Goal: Check status: Check status

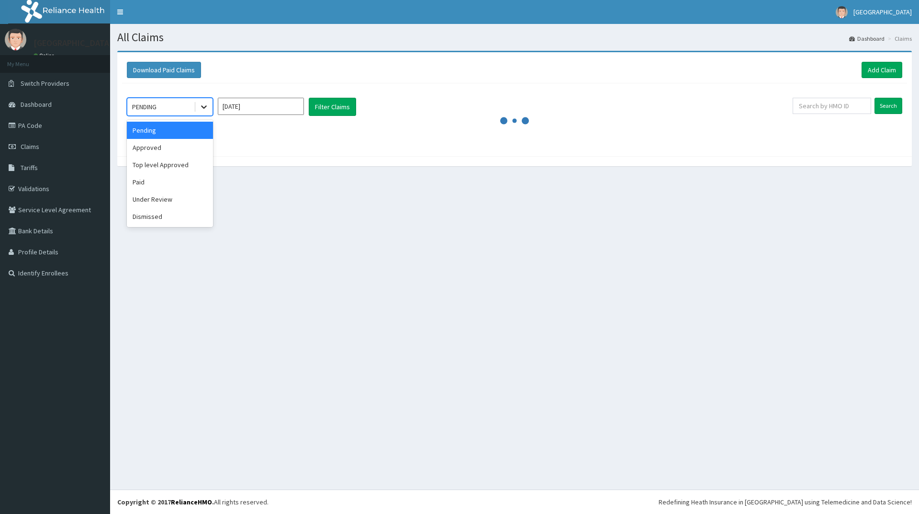
click at [202, 107] on icon at bounding box center [204, 107] width 6 height 3
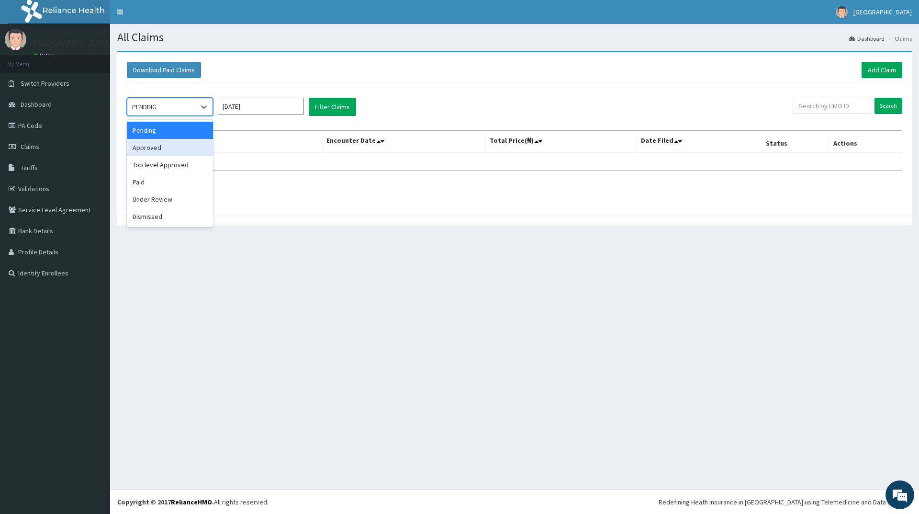
click at [148, 148] on div "Approved" at bounding box center [170, 147] width 86 height 17
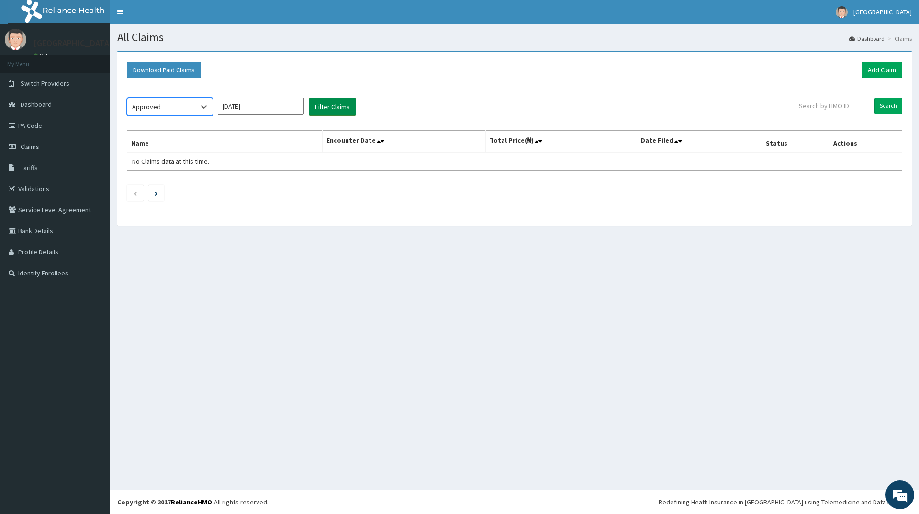
click at [332, 107] on button "Filter Claims" at bounding box center [332, 107] width 47 height 18
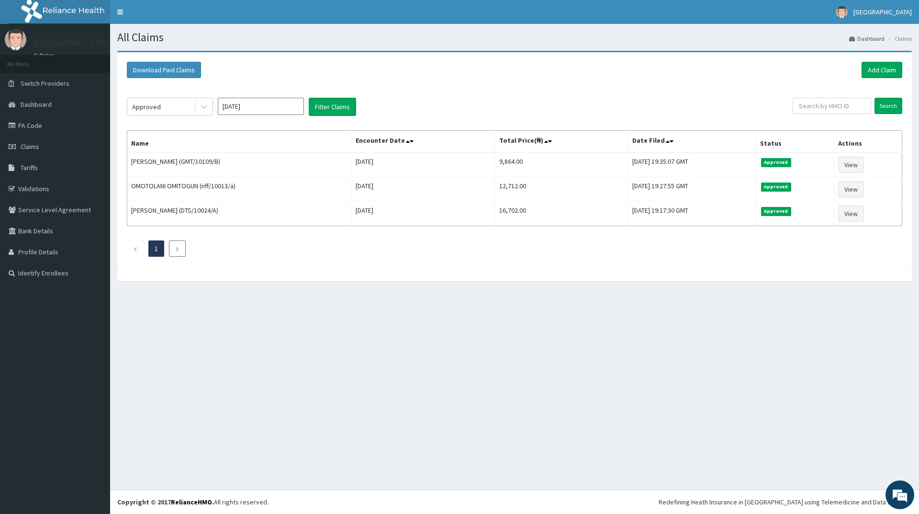
click at [176, 247] on icon "Next page" at bounding box center [177, 249] width 4 height 6
click at [343, 103] on button "Filter Claims" at bounding box center [332, 107] width 47 height 18
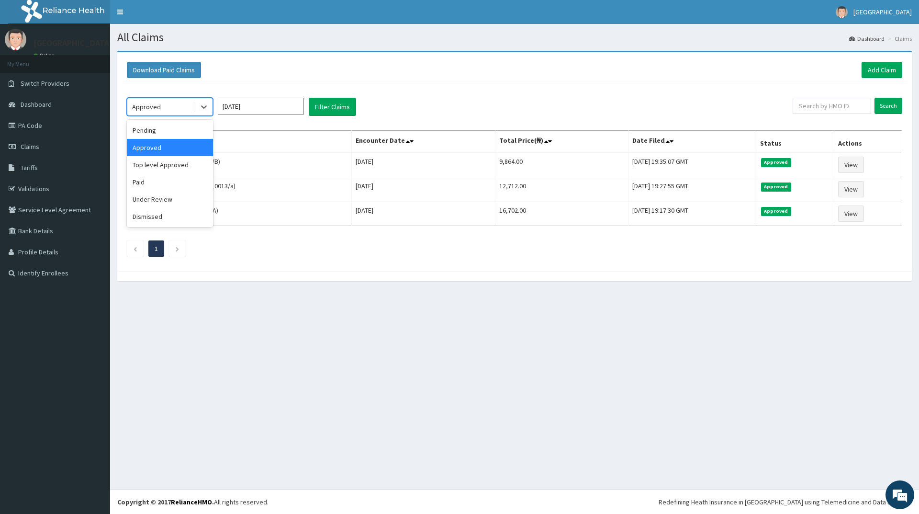
drag, startPoint x: 173, startPoint y: 105, endPoint x: 173, endPoint y: 116, distance: 10.5
click at [173, 106] on div "Approved" at bounding box center [160, 106] width 67 height 15
click at [153, 166] on div "Top level Approved" at bounding box center [170, 164] width 86 height 17
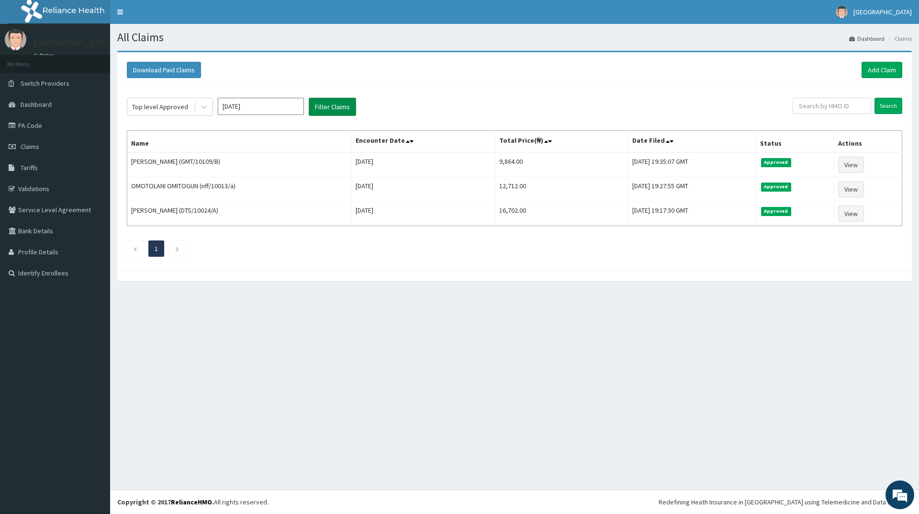
click at [324, 99] on button "Filter Claims" at bounding box center [332, 107] width 47 height 18
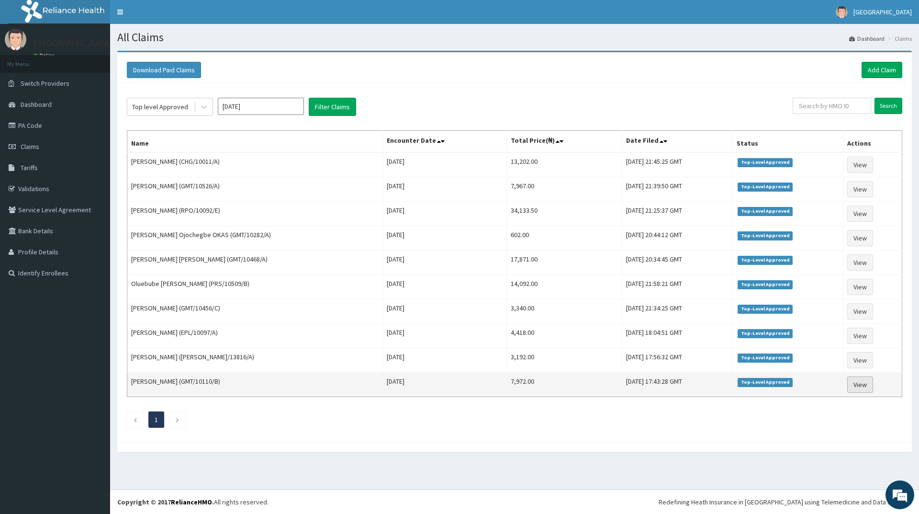
click at [854, 385] on link "View" at bounding box center [860, 384] width 26 height 16
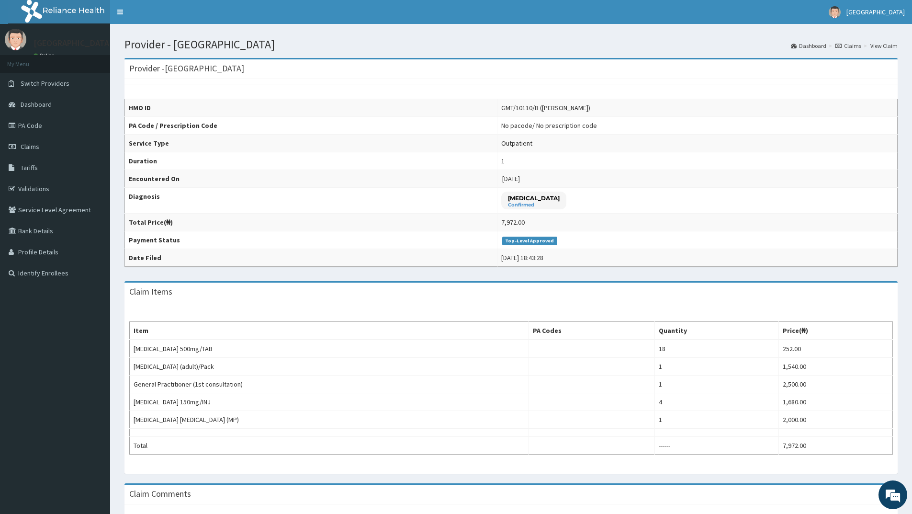
click at [851, 47] on link "Claims" at bounding box center [848, 46] width 26 height 8
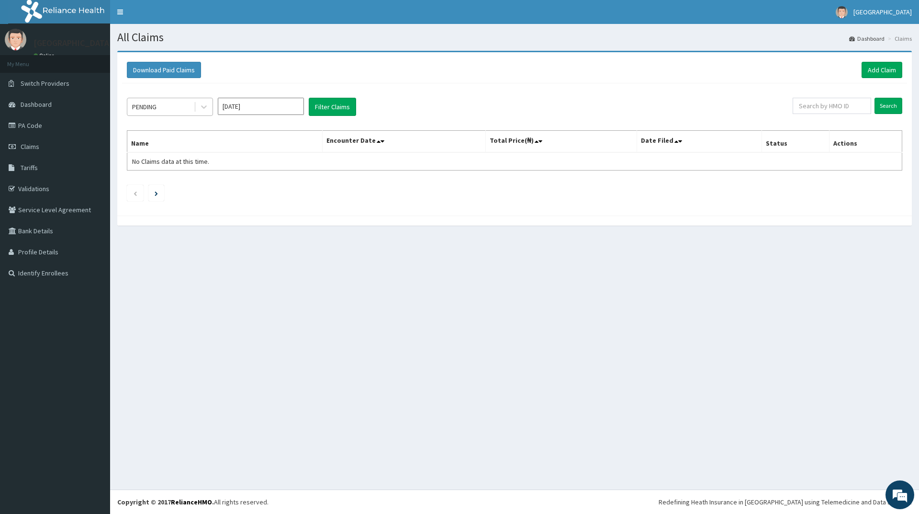
click at [176, 108] on div "PENDING" at bounding box center [160, 106] width 67 height 15
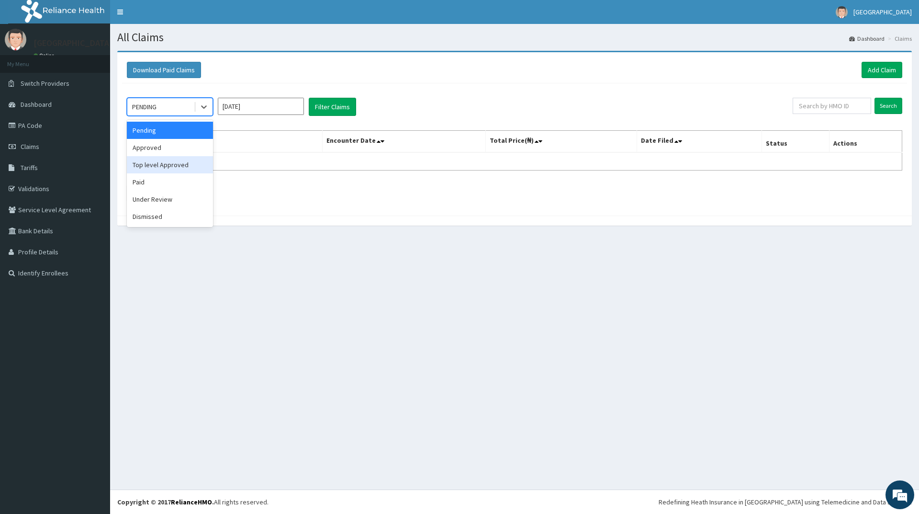
click at [177, 160] on div "Top level Approved" at bounding box center [170, 164] width 86 height 17
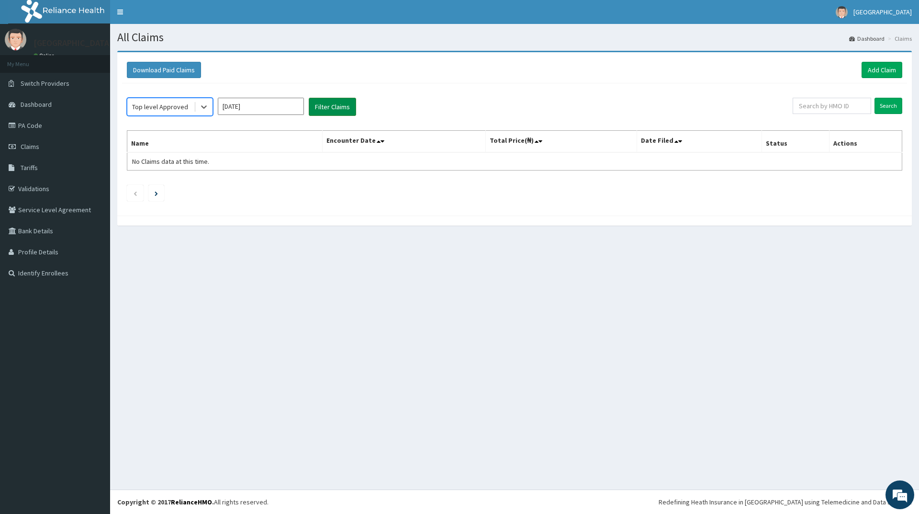
click at [332, 111] on button "Filter Claims" at bounding box center [332, 107] width 47 height 18
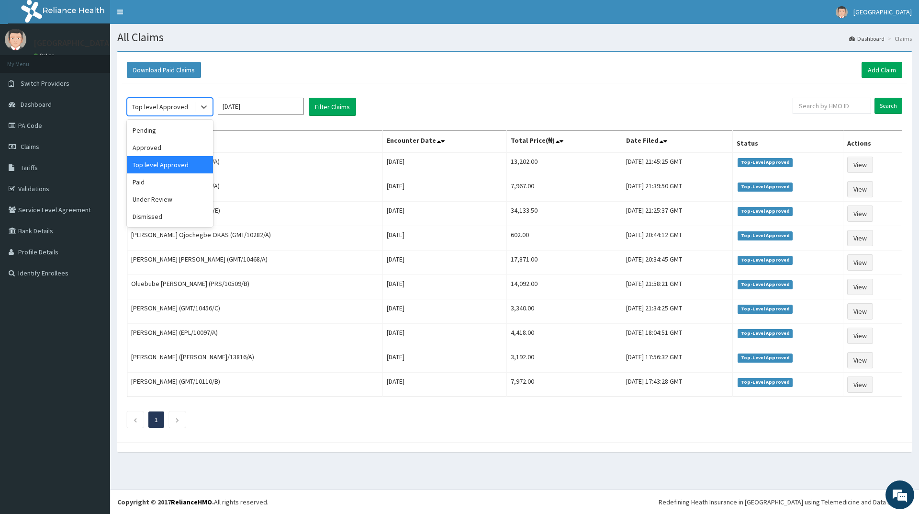
click at [184, 112] on div "Top level Approved" at bounding box center [160, 107] width 56 height 10
click at [161, 149] on div "Approved" at bounding box center [170, 147] width 86 height 17
click at [343, 105] on button "Filter Claims" at bounding box center [332, 107] width 47 height 18
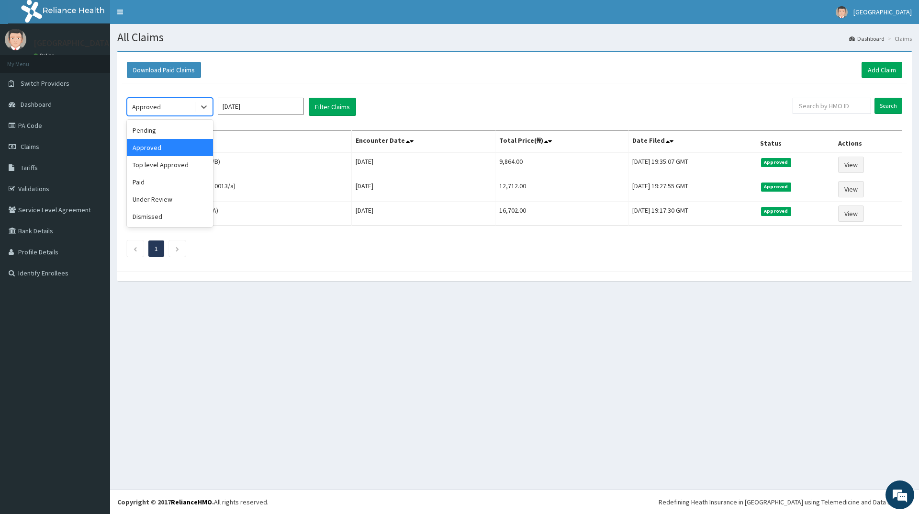
click at [179, 112] on div "Approved" at bounding box center [160, 106] width 67 height 15
click at [158, 202] on div "Under Review" at bounding box center [170, 199] width 86 height 17
click at [321, 107] on button "Filter Claims" at bounding box center [332, 107] width 47 height 18
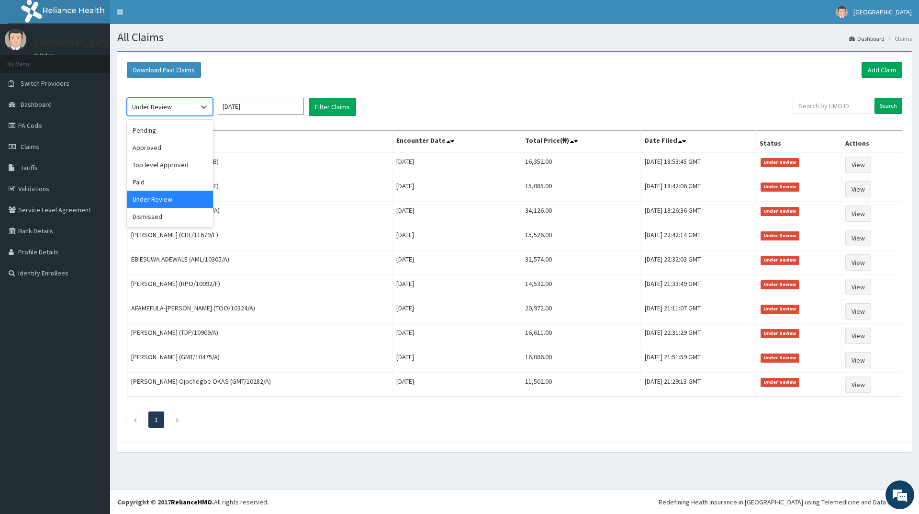
click at [175, 109] on div "Under Review" at bounding box center [160, 106] width 67 height 15
click at [145, 143] on div "Approved" at bounding box center [170, 147] width 86 height 17
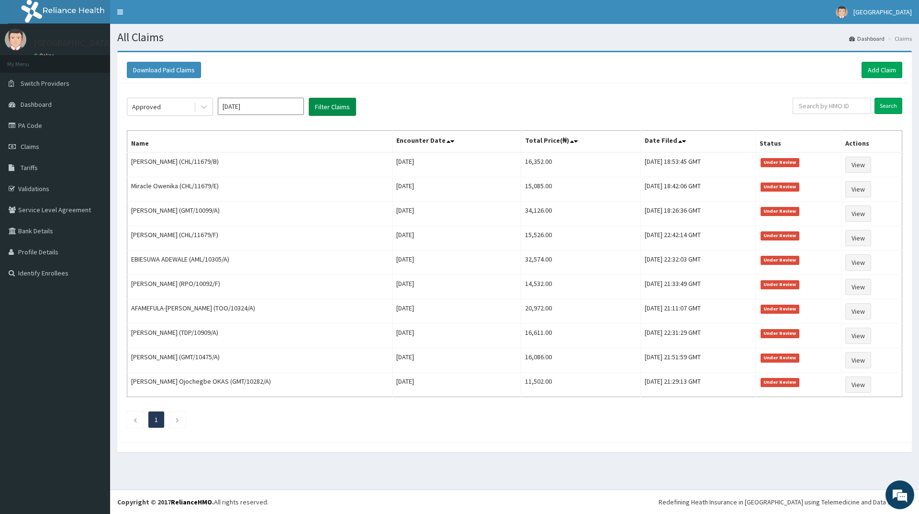
click at [330, 106] on button "Filter Claims" at bounding box center [332, 107] width 47 height 18
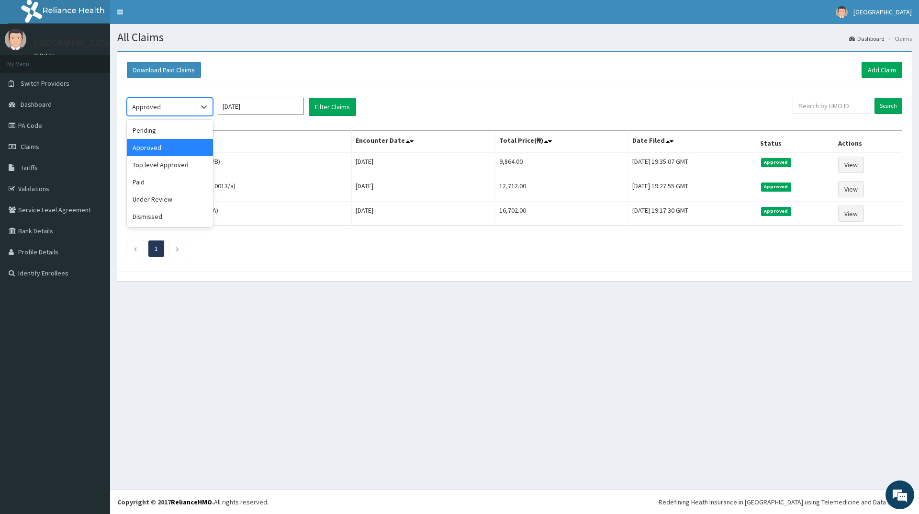
click at [186, 105] on div "Approved" at bounding box center [160, 106] width 67 height 15
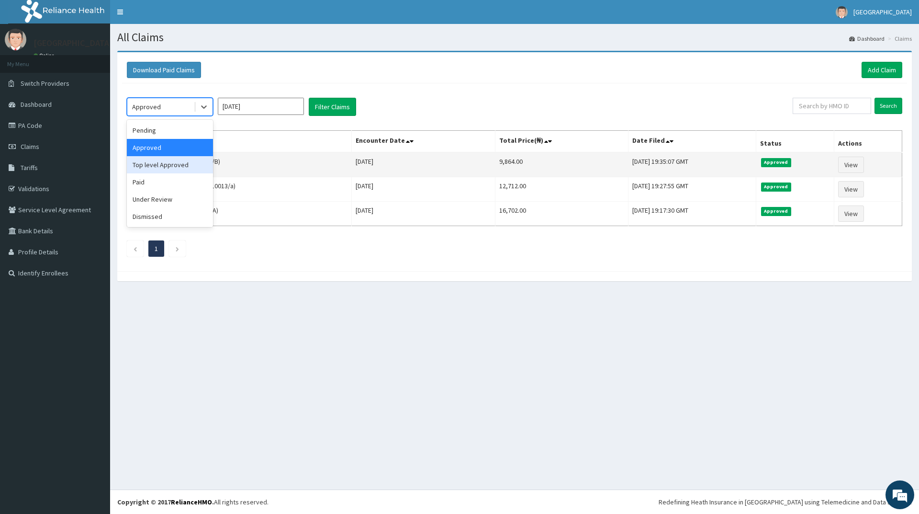
click at [166, 164] on div "Top level Approved" at bounding box center [170, 164] width 86 height 17
click at [166, 164] on td "[PERSON_NAME] (GMT/10109/B)" at bounding box center [239, 164] width 224 height 25
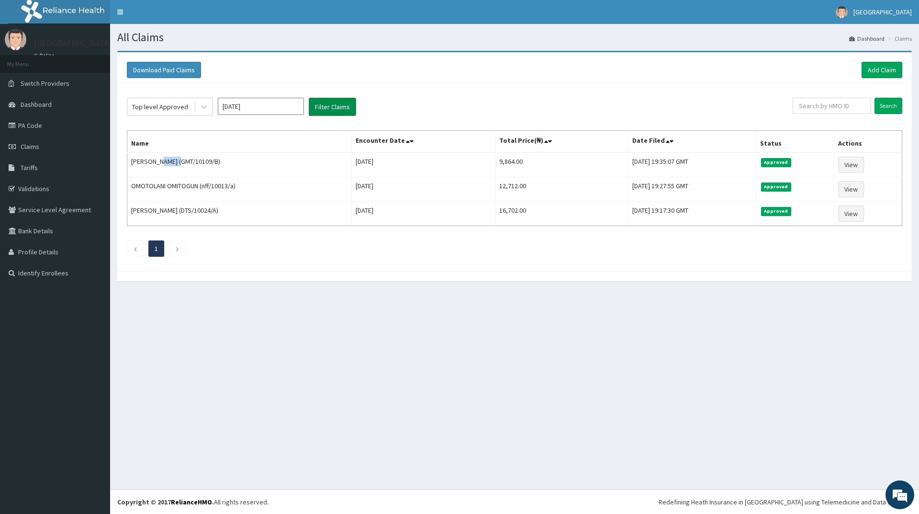
click at [329, 103] on button "Filter Claims" at bounding box center [332, 107] width 47 height 18
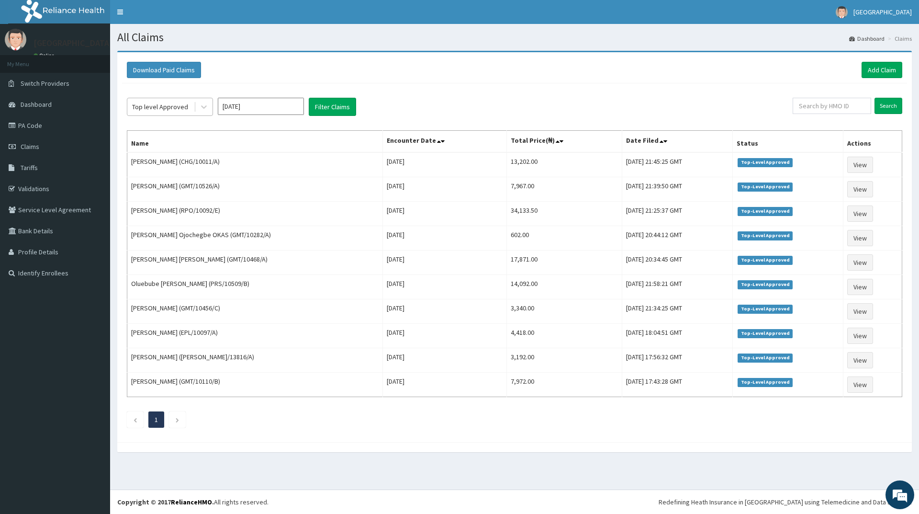
click at [177, 109] on div "Top level Approved" at bounding box center [160, 107] width 56 height 10
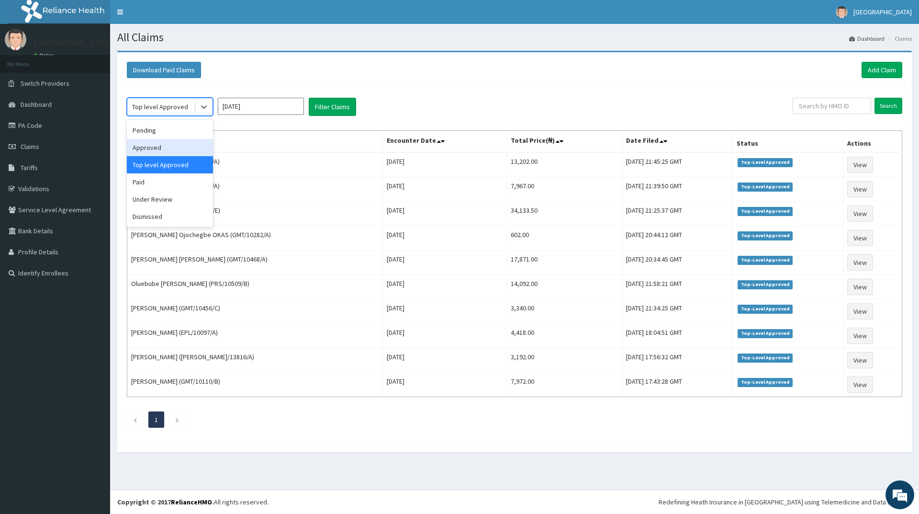
click at [160, 149] on div "Approved" at bounding box center [170, 147] width 86 height 17
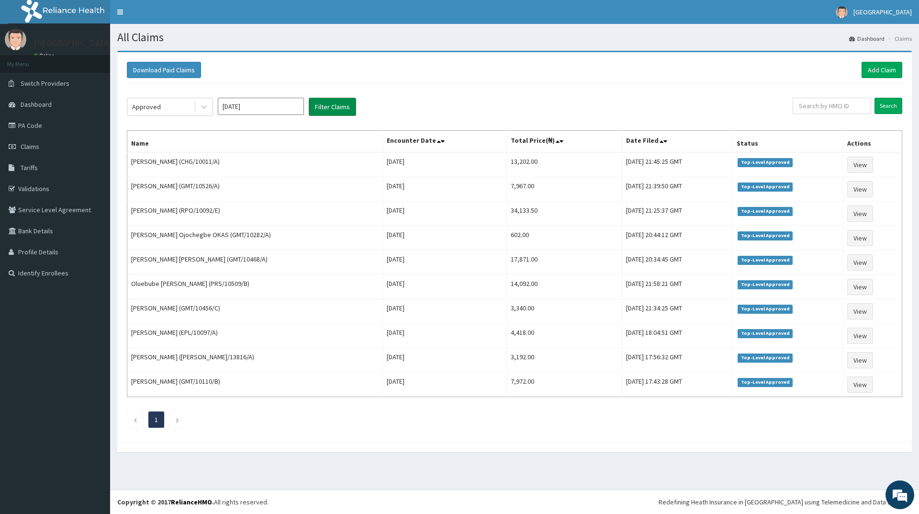
click at [325, 108] on button "Filter Claims" at bounding box center [332, 107] width 47 height 18
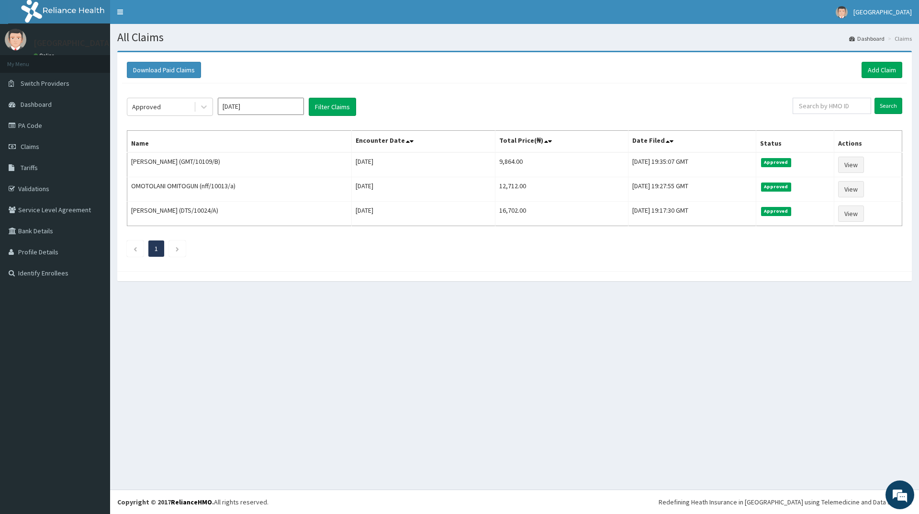
click at [167, 97] on div "Approved [DATE] Filter Claims Search Name Encounter Date Total Price(₦) Date Fi…" at bounding box center [514, 174] width 785 height 183
drag, startPoint x: 165, startPoint y: 107, endPoint x: 164, endPoint y: 113, distance: 6.8
click at [166, 106] on div "Approved" at bounding box center [160, 106] width 67 height 15
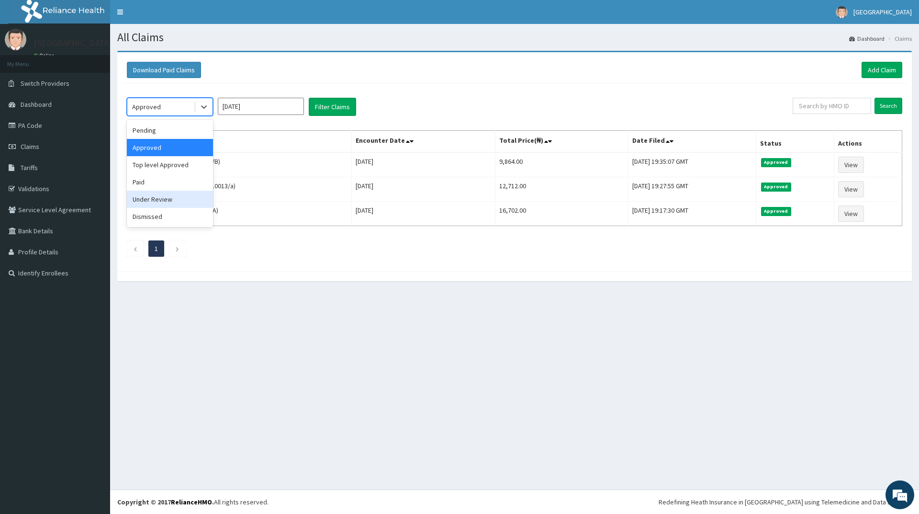
click at [153, 199] on div "Under Review" at bounding box center [170, 199] width 86 height 17
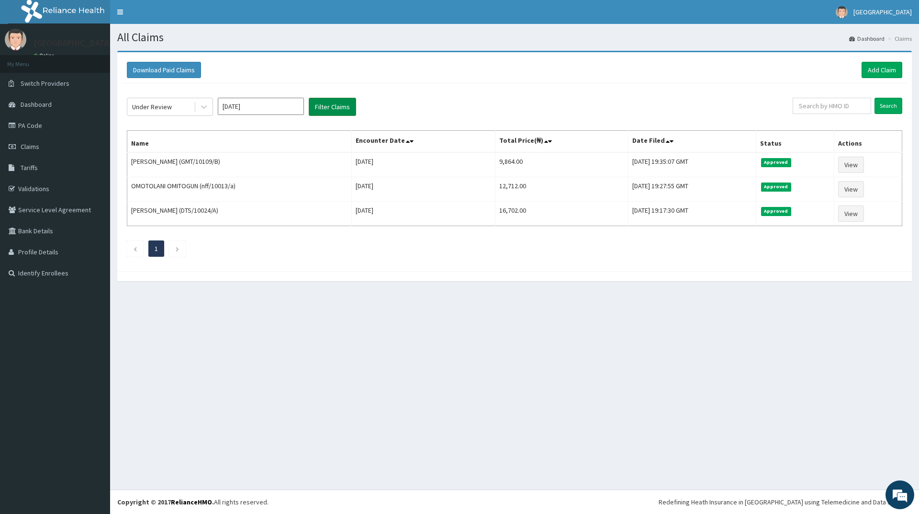
click at [346, 106] on button "Filter Claims" at bounding box center [332, 107] width 47 height 18
